Goal: Task Accomplishment & Management: Manage account settings

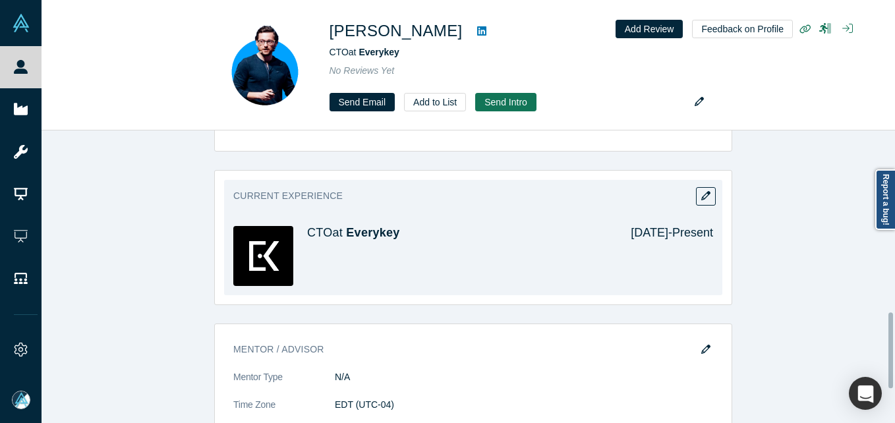
scroll to position [770, 0]
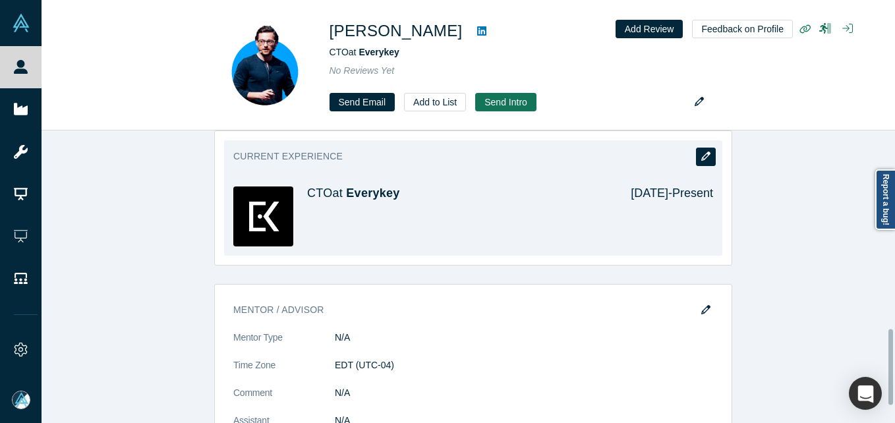
click at [701, 152] on icon "button" at bounding box center [705, 156] width 9 height 9
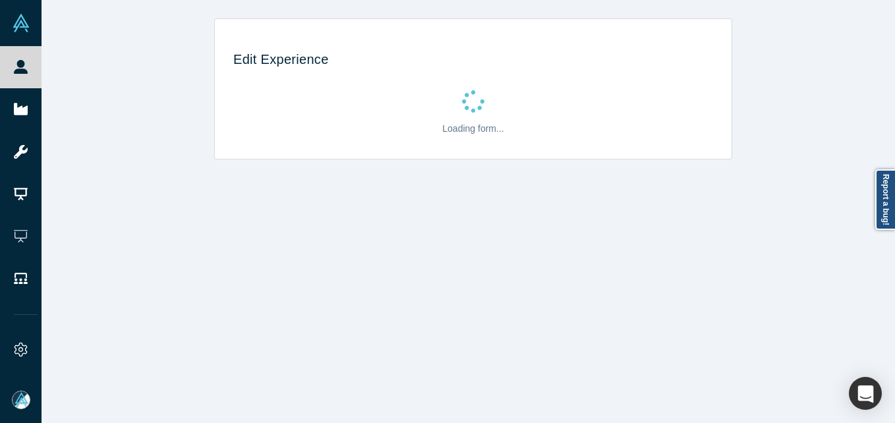
scroll to position [0, 0]
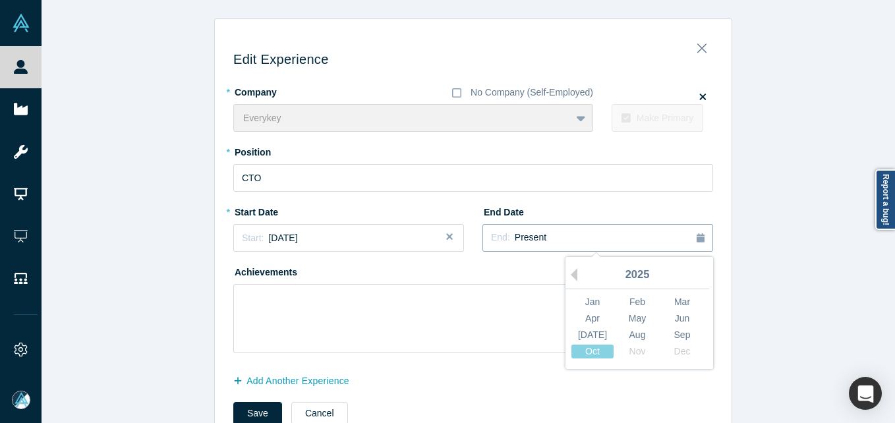
click at [531, 247] on button "End: Present" at bounding box center [597, 238] width 231 height 28
click at [590, 351] on div "Oct" at bounding box center [592, 352] width 42 height 14
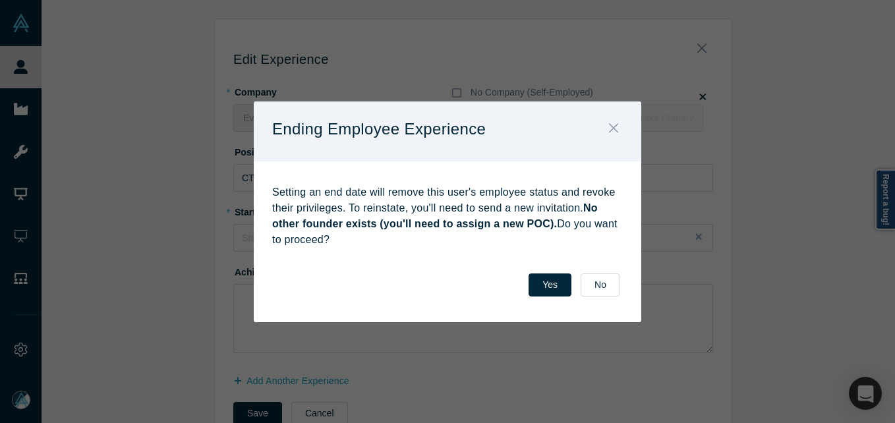
click at [618, 126] on icon "Close" at bounding box center [613, 128] width 9 height 14
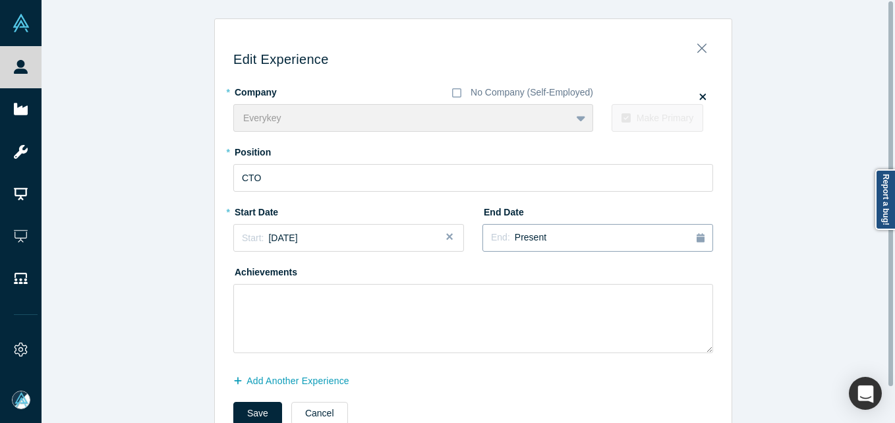
click at [558, 240] on div "End: Present" at bounding box center [598, 238] width 214 height 14
click at [580, 349] on div "Oct" at bounding box center [592, 352] width 42 height 14
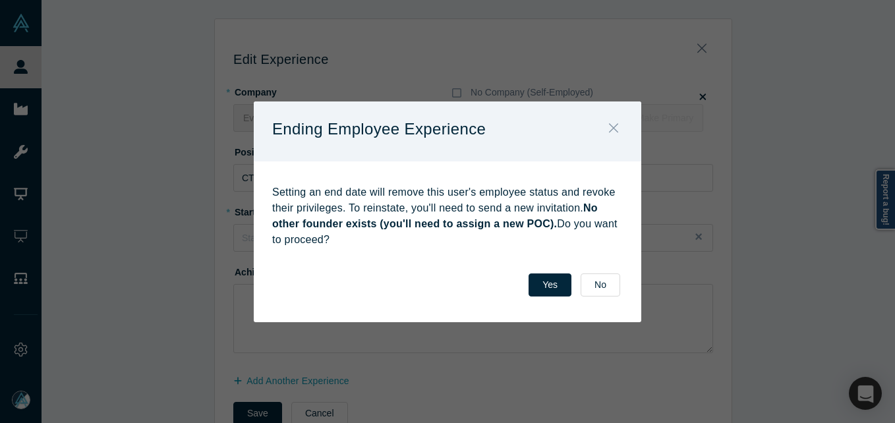
click at [614, 127] on icon "Close" at bounding box center [613, 128] width 9 height 14
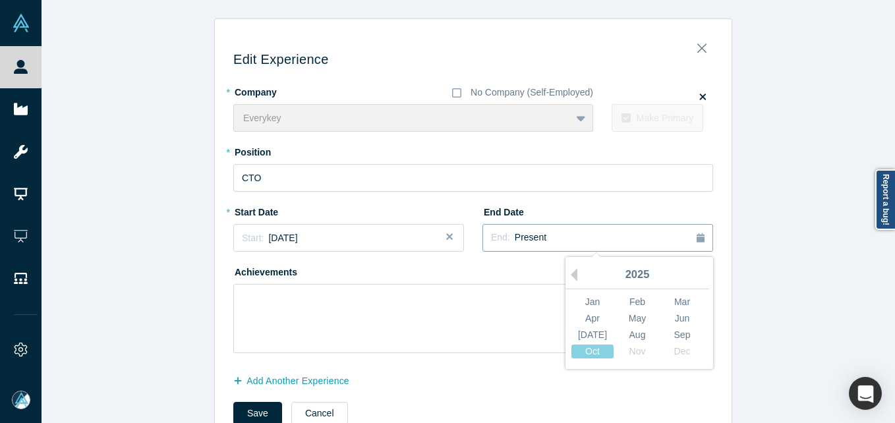
click at [536, 239] on div "End: Present" at bounding box center [598, 238] width 214 height 14
drag, startPoint x: 107, startPoint y: 183, endPoint x: 157, endPoint y: 125, distance: 75.7
click at [108, 182] on div "Edit Experience * Company No Company (Self-Employed) Everykey To pick up a drag…" at bounding box center [473, 231] width 863 height 426
click at [701, 53] on button "Close" at bounding box center [702, 45] width 28 height 18
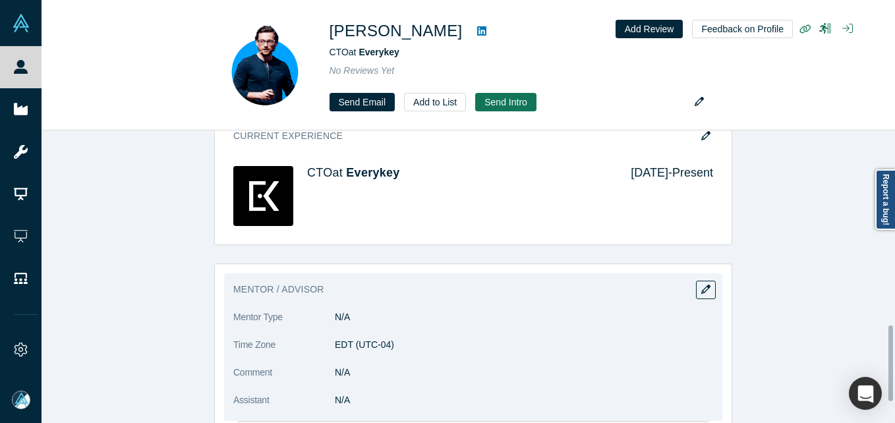
scroll to position [725, 0]
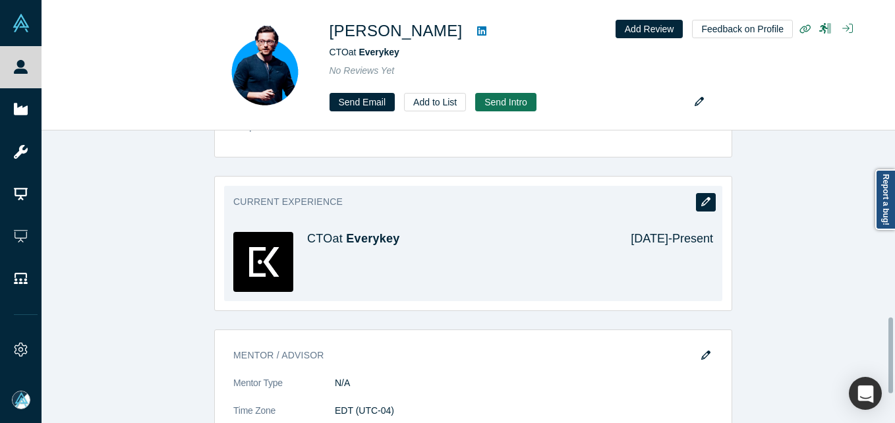
click at [696, 193] on button "button" at bounding box center [706, 202] width 20 height 18
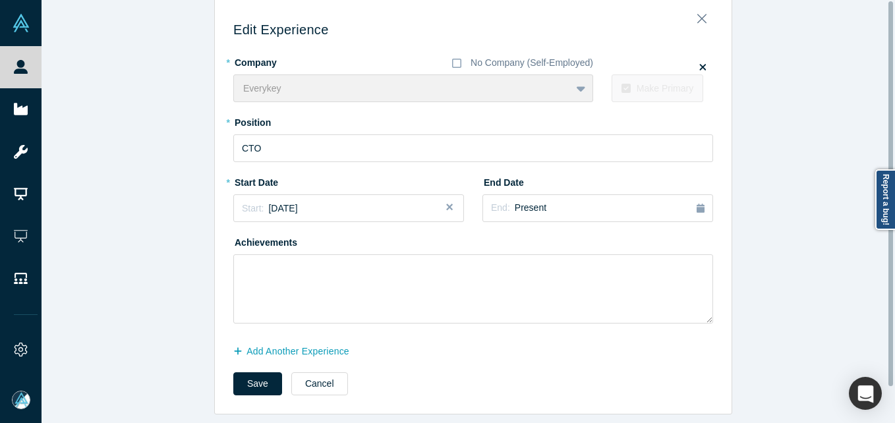
scroll to position [0, 0]
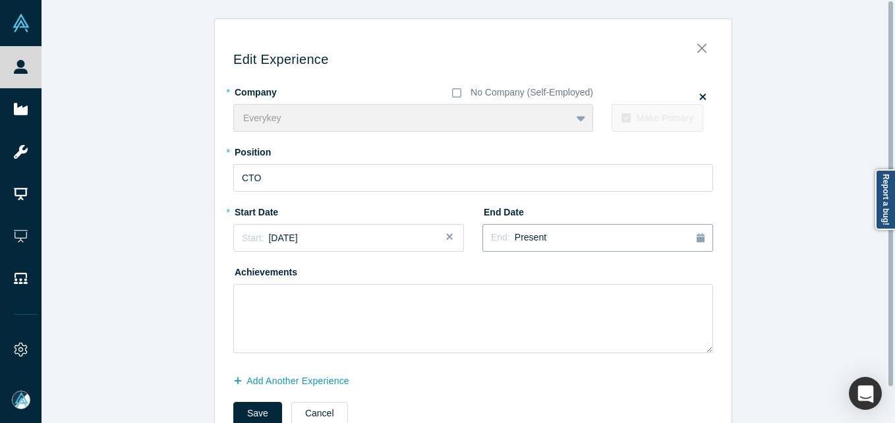
click at [560, 237] on div "End: Present" at bounding box center [598, 238] width 214 height 14
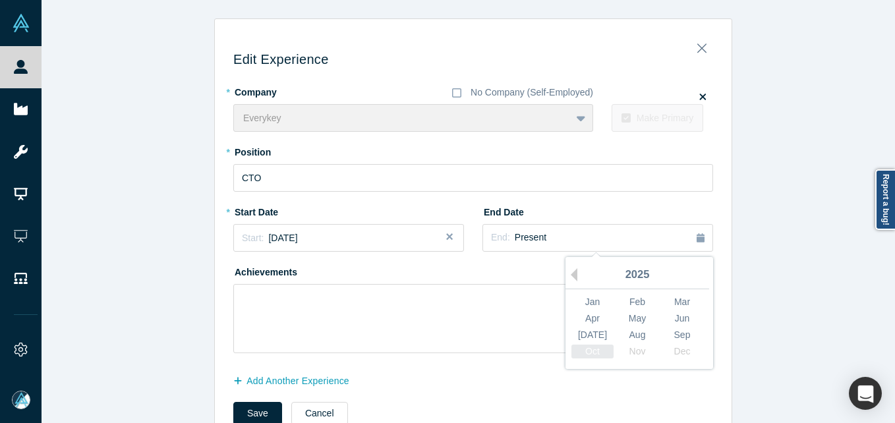
click at [583, 353] on div "Oct" at bounding box center [592, 352] width 42 height 14
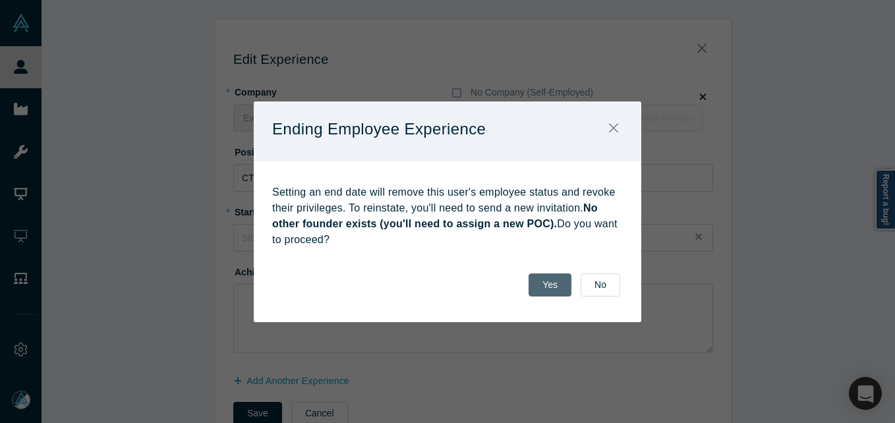
click at [548, 288] on button "Yes" at bounding box center [550, 285] width 43 height 23
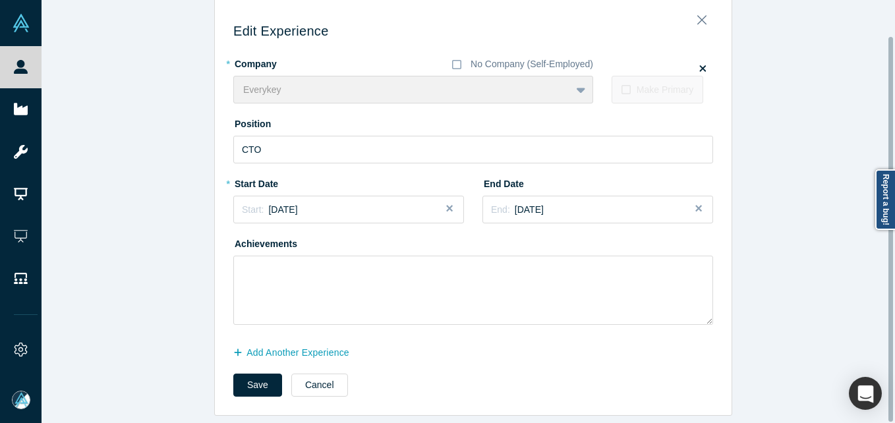
scroll to position [40, 0]
click at [247, 372] on button "Save" at bounding box center [257, 383] width 49 height 23
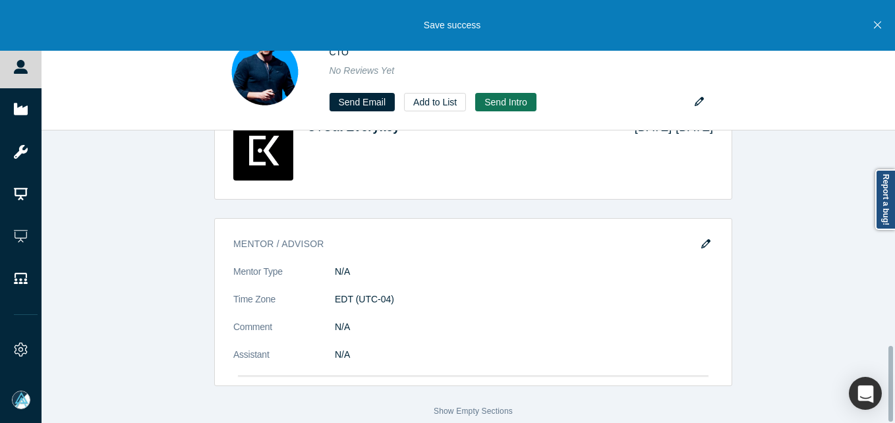
scroll to position [705, 0]
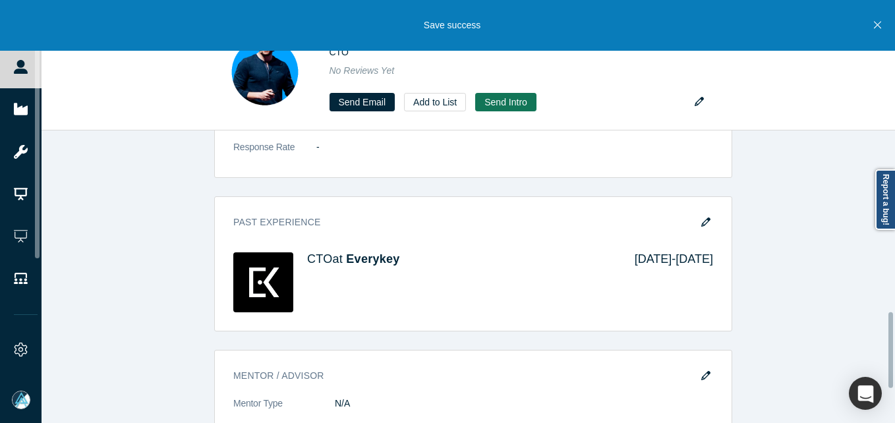
drag, startPoint x: 20, startPoint y: 63, endPoint x: 63, endPoint y: 3, distance: 73.6
click at [20, 63] on icon at bounding box center [21, 67] width 14 height 14
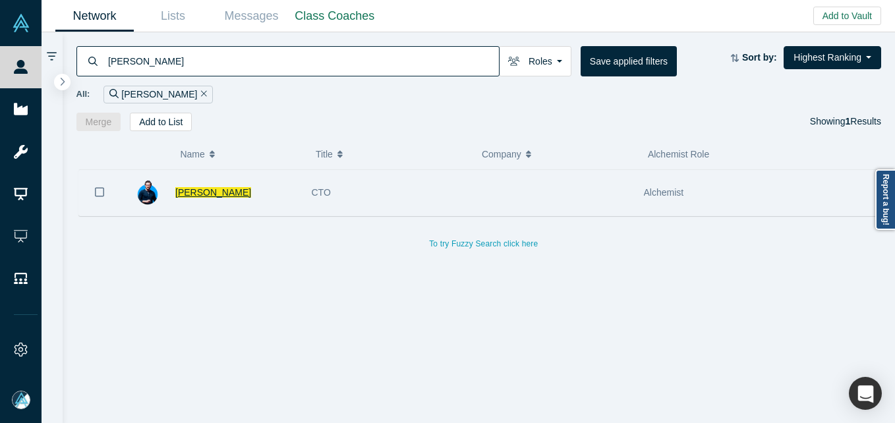
click at [212, 194] on span "Ahmad Al Hidiq" at bounding box center [213, 192] width 76 height 11
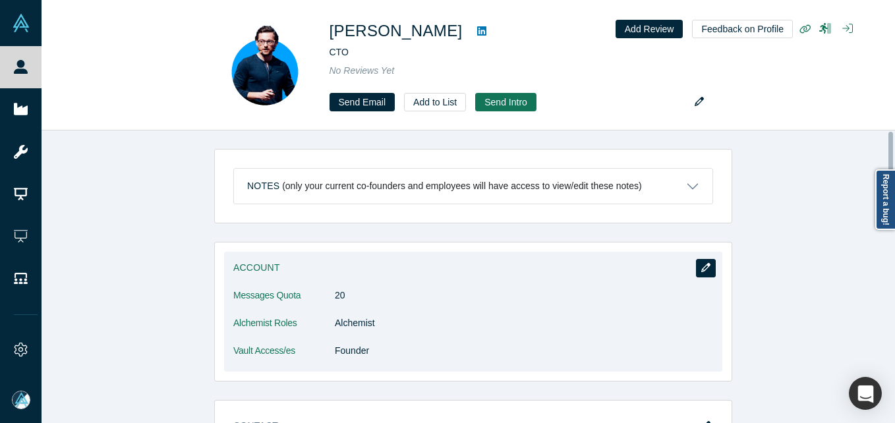
click at [702, 266] on icon "button" at bounding box center [705, 267] width 9 height 9
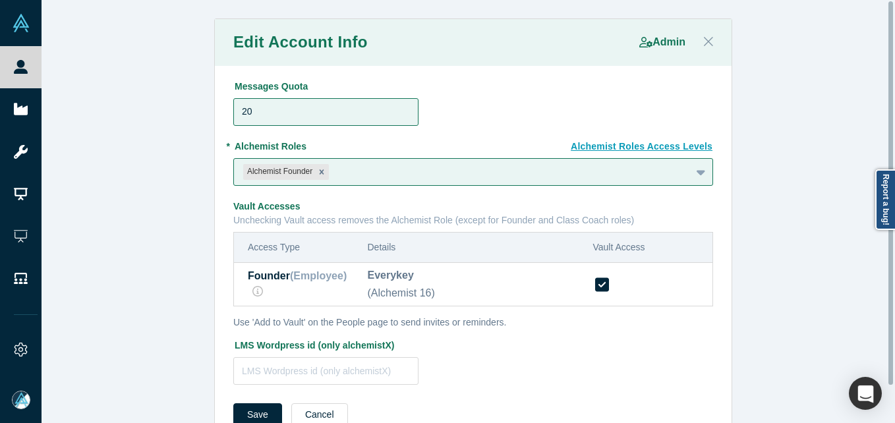
click at [704, 44] on icon "Close" at bounding box center [708, 41] width 9 height 14
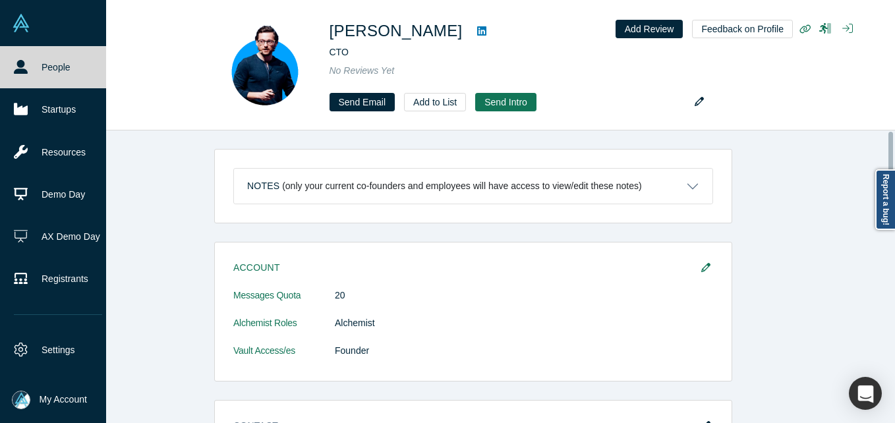
drag, startPoint x: 29, startPoint y: 72, endPoint x: 33, endPoint y: 82, distance: 10.6
click at [31, 72] on link "People" at bounding box center [58, 67] width 116 height 42
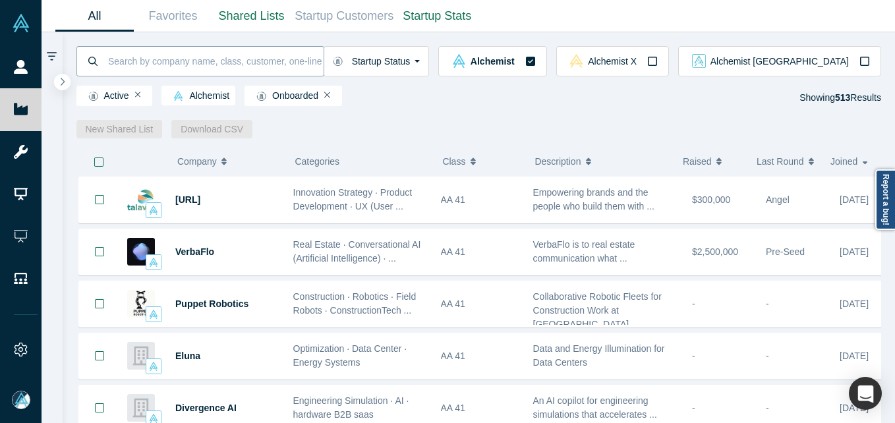
click at [122, 70] on input at bounding box center [215, 60] width 217 height 31
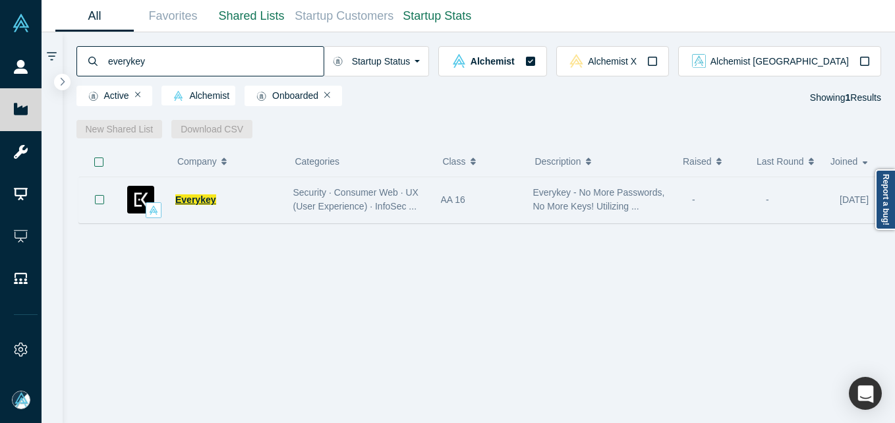
type input "everykey"
click at [202, 200] on span "Everykey" at bounding box center [195, 199] width 41 height 11
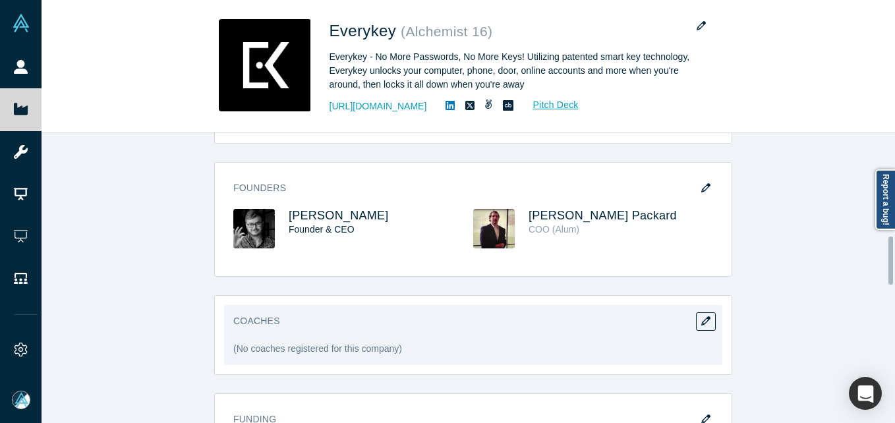
scroll to position [583, 0]
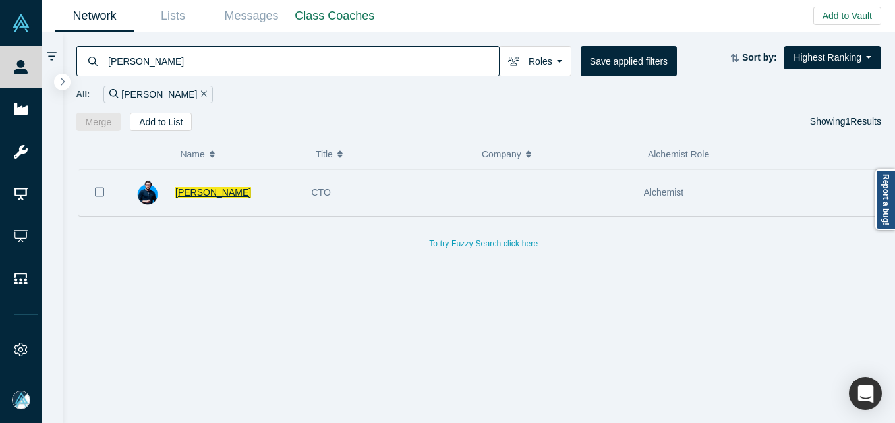
click at [212, 189] on span "[PERSON_NAME]" at bounding box center [213, 192] width 76 height 11
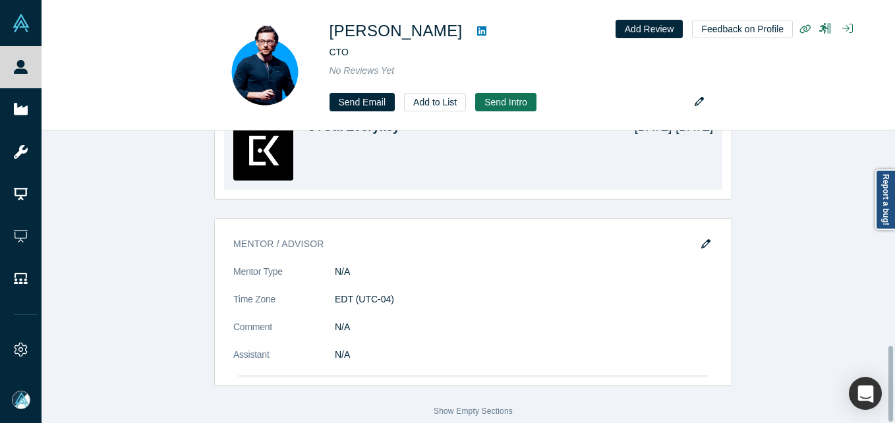
scroll to position [639, 0]
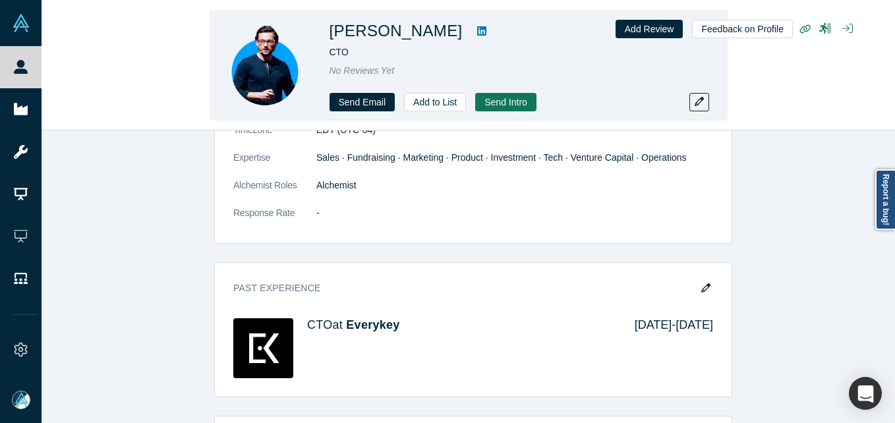
drag, startPoint x: 328, startPoint y: 26, endPoint x: 440, endPoint y: 28, distance: 112.0
click at [440, 28] on div "[PERSON_NAME] CTO No Reviews Yet Send Email Add to List Send Intro" at bounding box center [469, 65] width 518 height 111
copy h1 "[PERSON_NAME]"
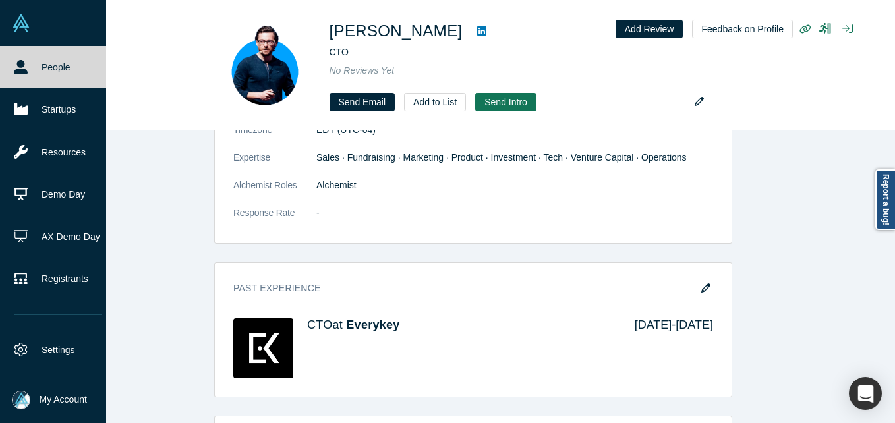
click at [9, 62] on link "People" at bounding box center [58, 67] width 116 height 42
